Goal: Communication & Community: Ask a question

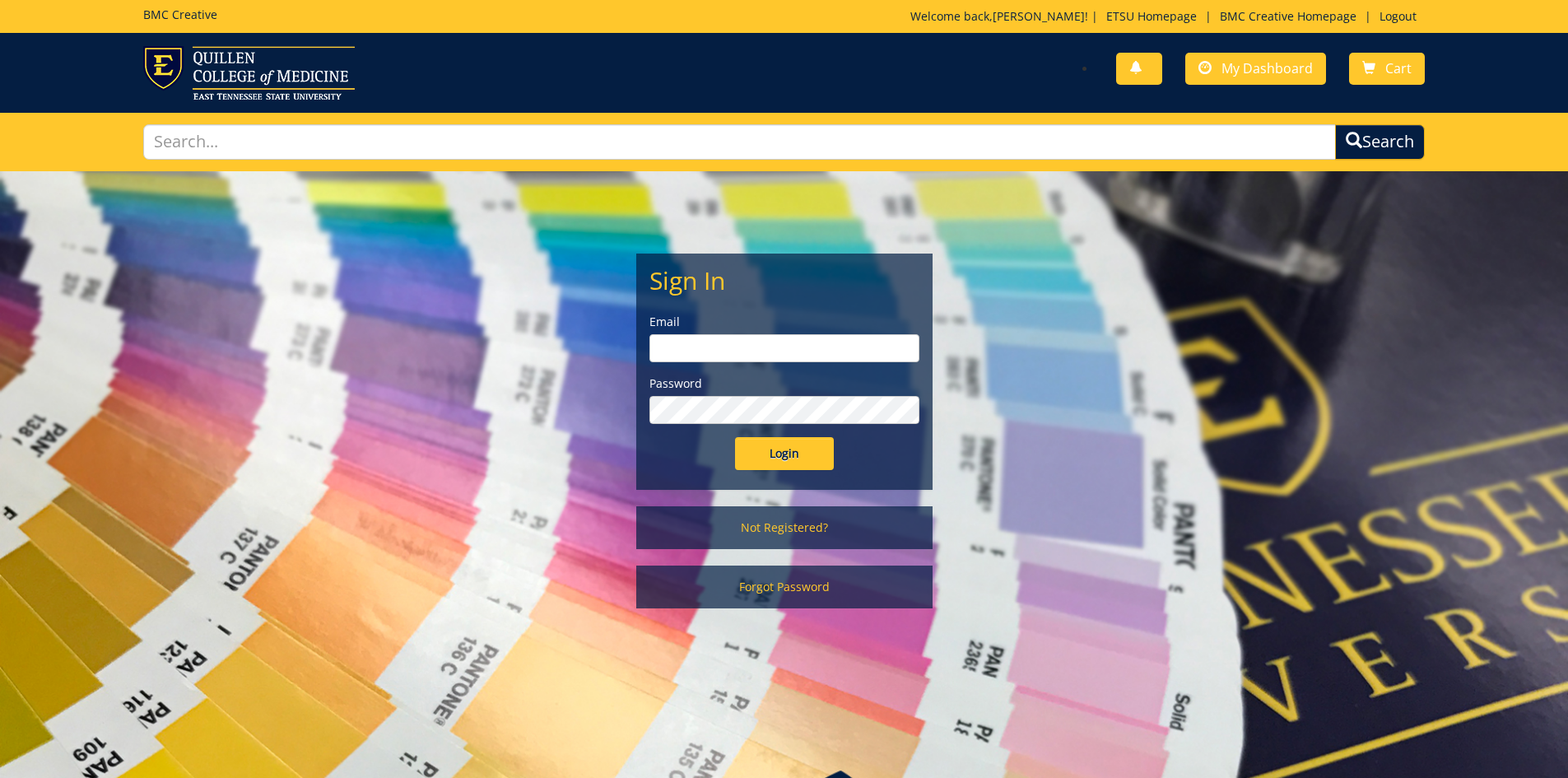
type input "goepel@etsu.edu"
click at [783, 458] on input "Login" at bounding box center [784, 454] width 99 height 33
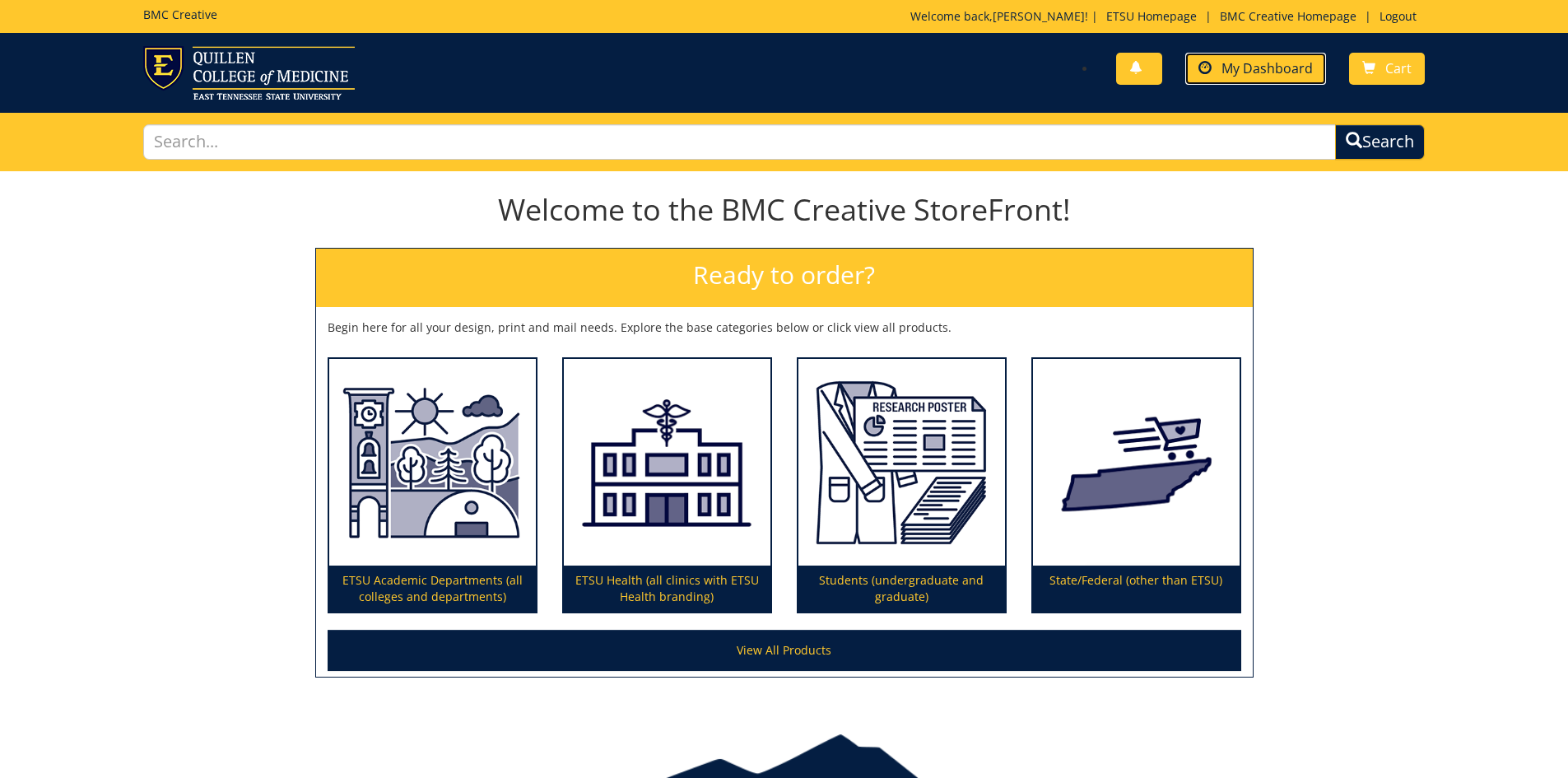
click at [1253, 62] on span "My Dashboard" at bounding box center [1267, 68] width 91 height 18
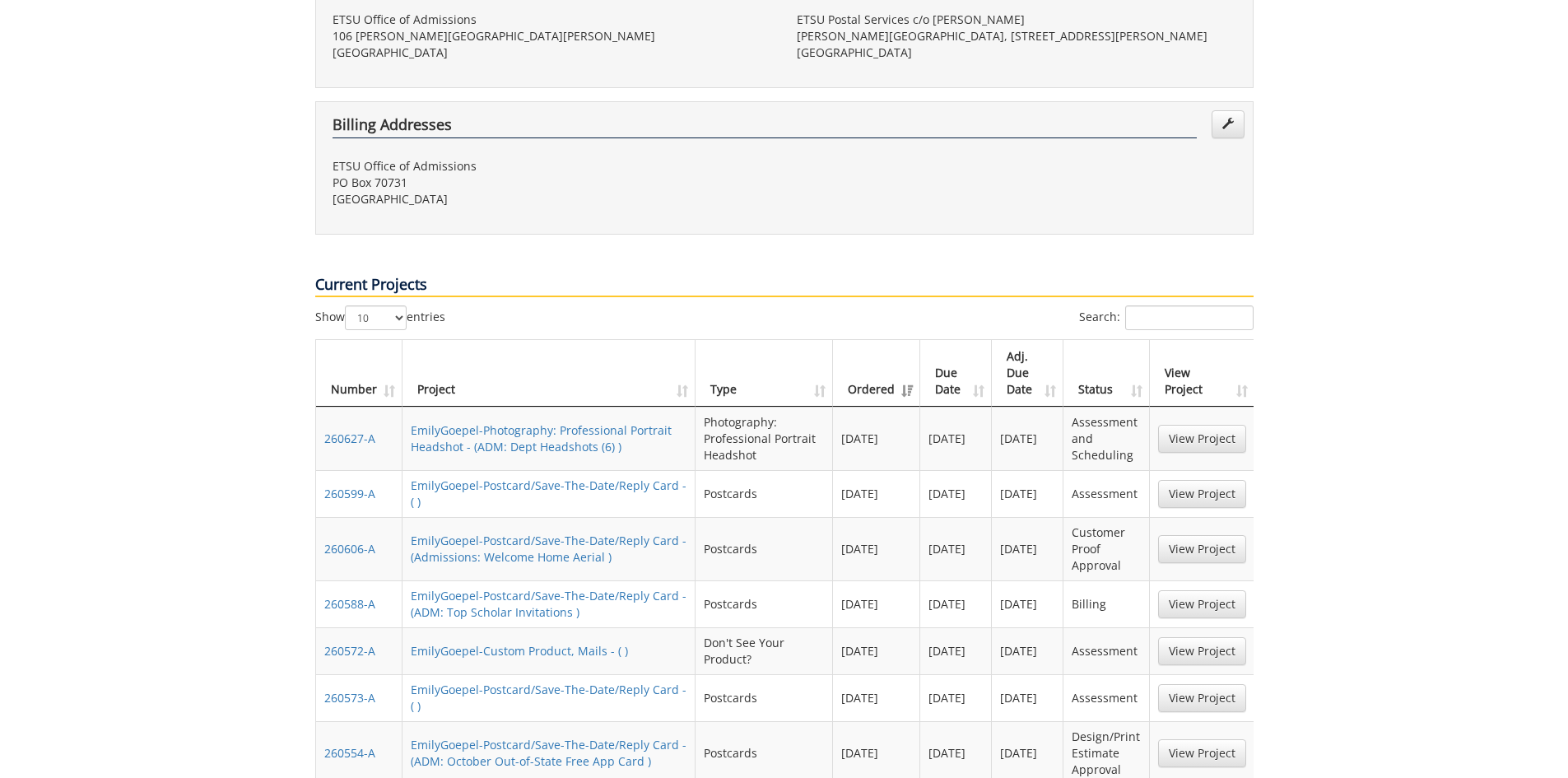
scroll to position [576, 0]
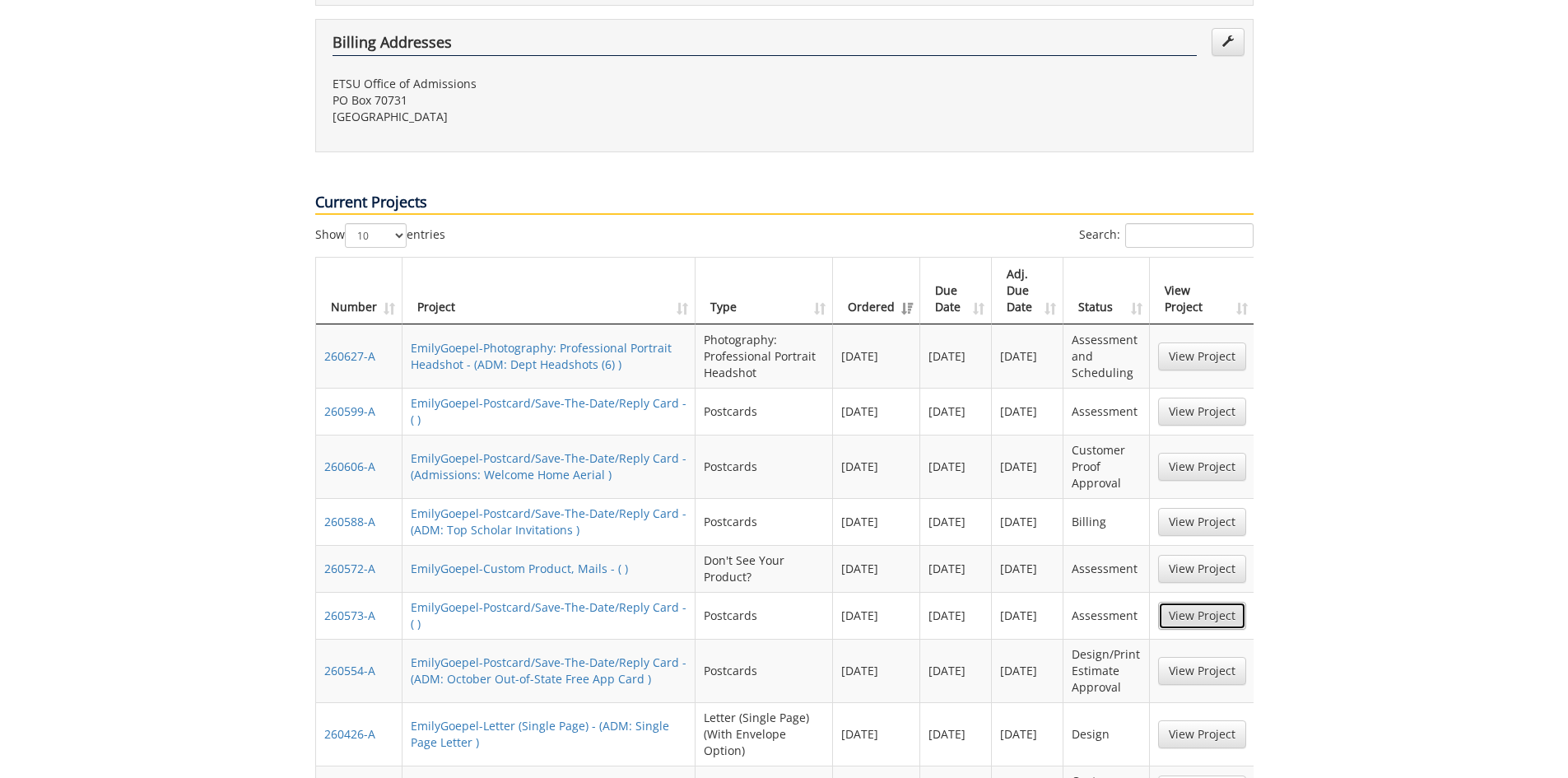
click at [1215, 601] on link "View Project" at bounding box center [1202, 615] width 88 height 28
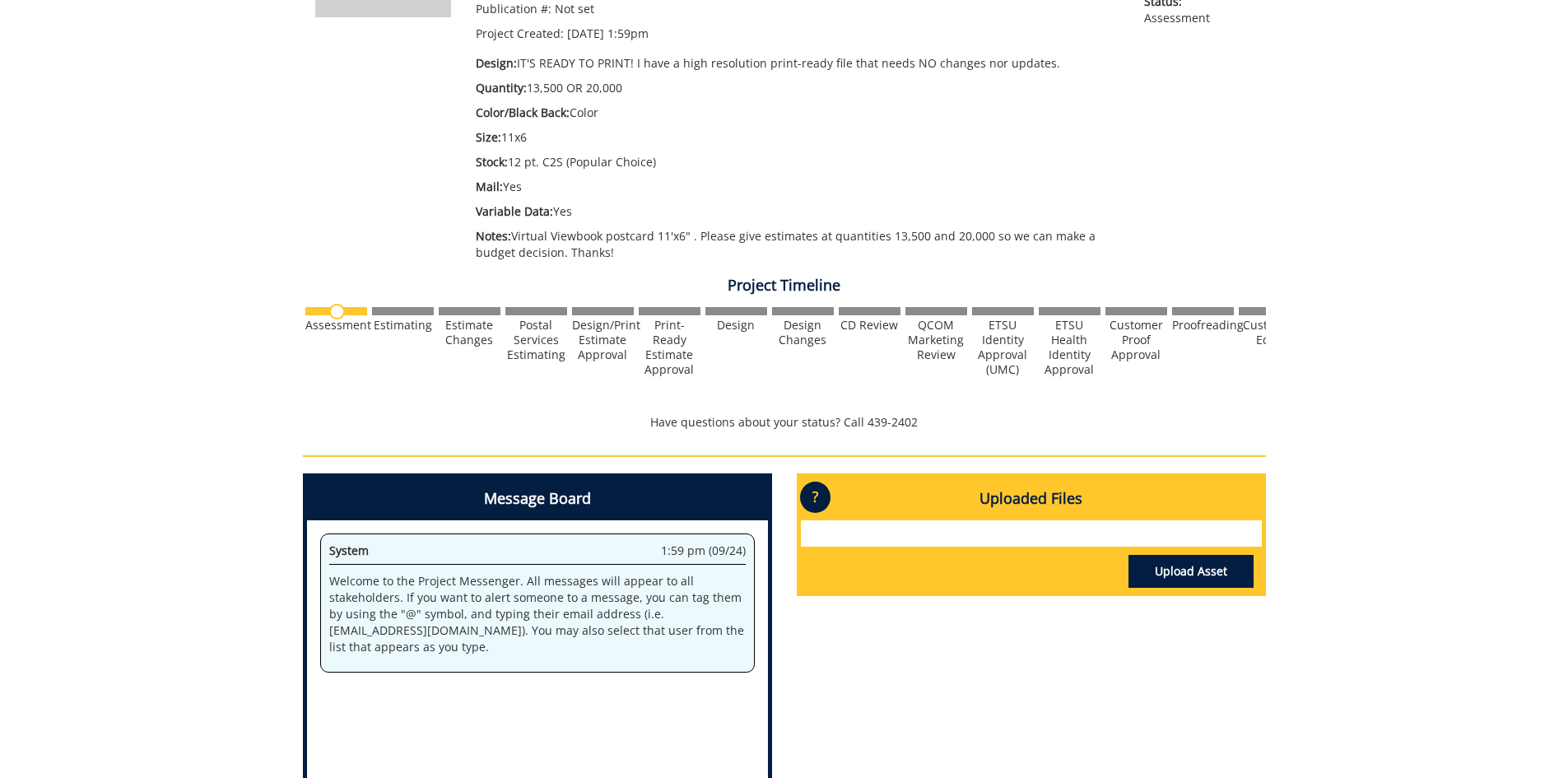
scroll to position [494, 0]
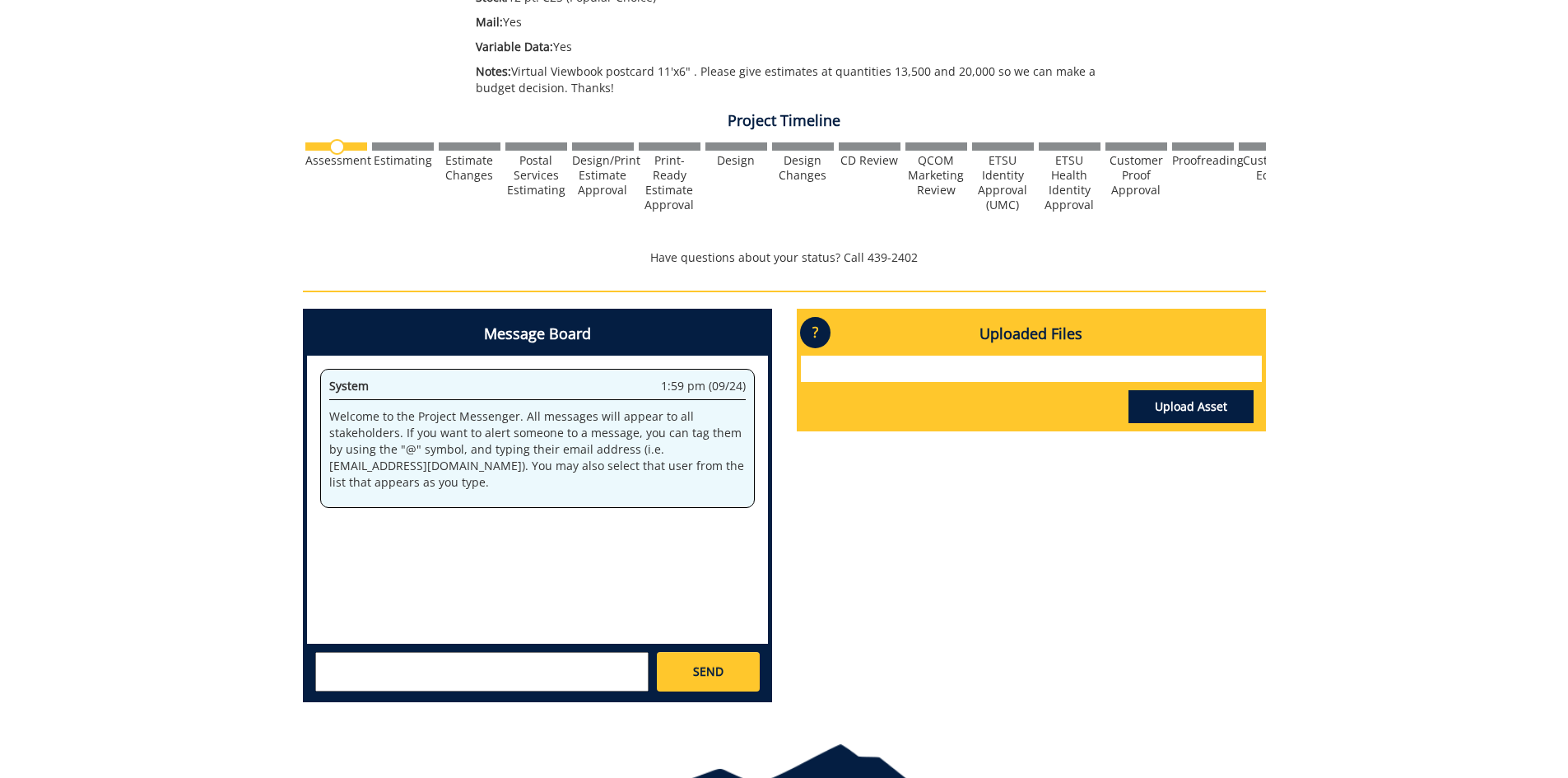
click at [511, 663] on textarea at bounding box center [482, 672] width 333 height 40
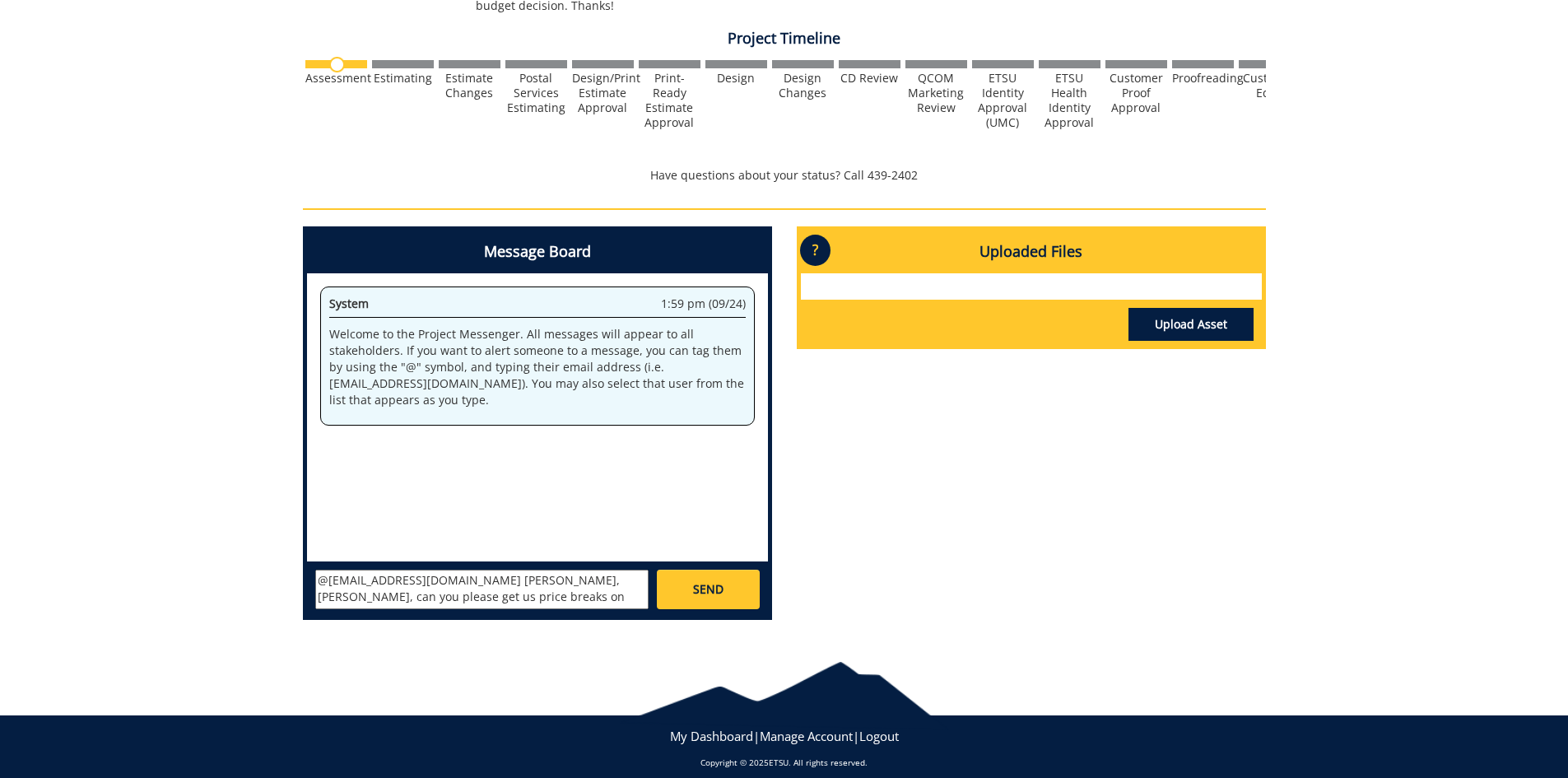
scroll to position [14, 0]
type textarea "@[EMAIL_ADDRESS][DOMAIN_NAME] [PERSON_NAME], [PERSON_NAME], can you please get …"
click at [706, 588] on span "SEND" at bounding box center [708, 590] width 31 height 16
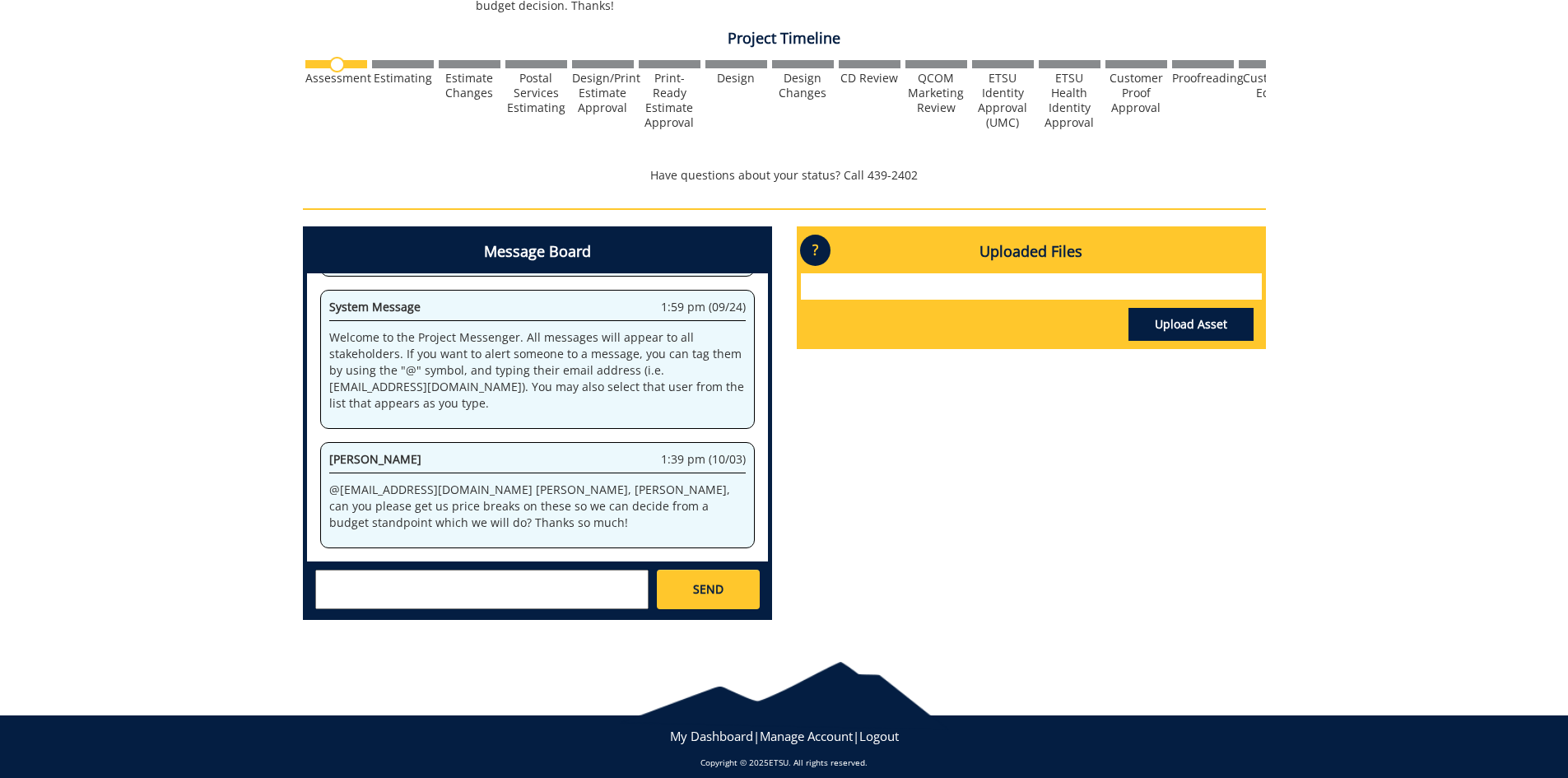
scroll to position [1627, 0]
